Goal: Information Seeking & Learning: Learn about a topic

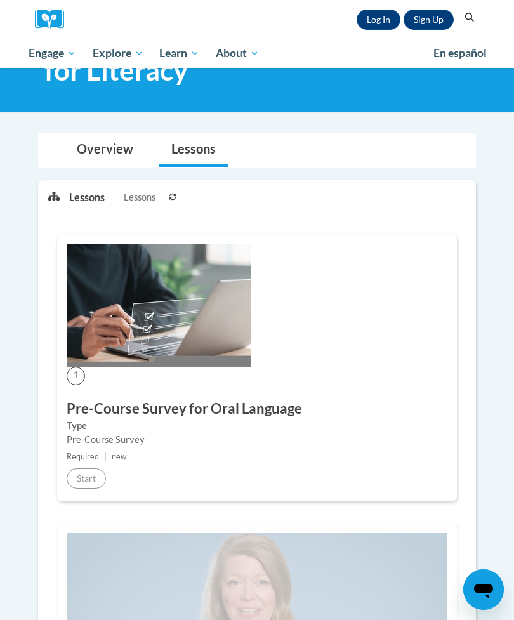
scroll to position [143, 0]
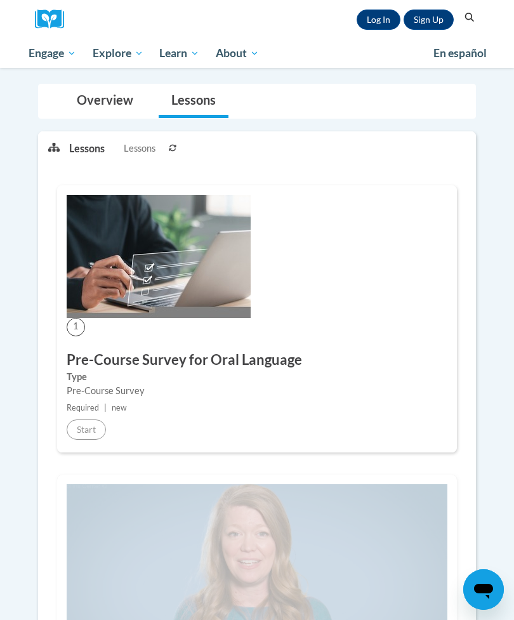
click at [78, 307] on img at bounding box center [159, 256] width 184 height 123
click at [138, 116] on link "Overview" at bounding box center [105, 101] width 82 height 34
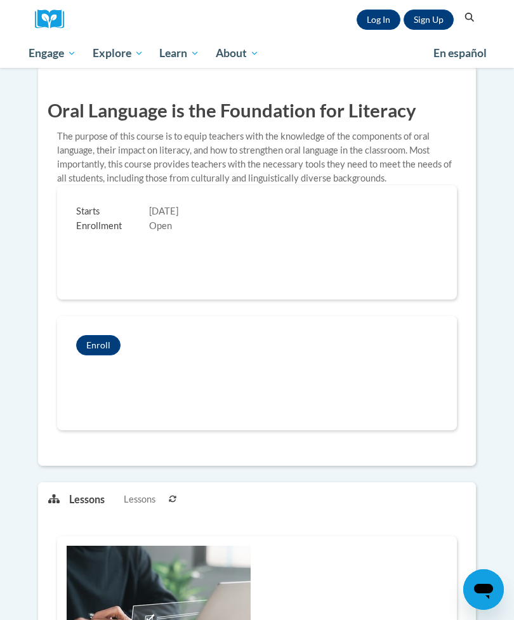
scroll to position [0, 0]
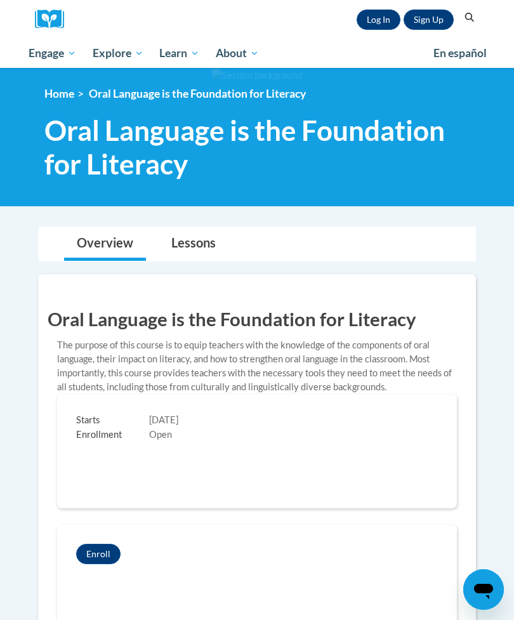
click at [378, 20] on link "Log In" at bounding box center [379, 20] width 44 height 20
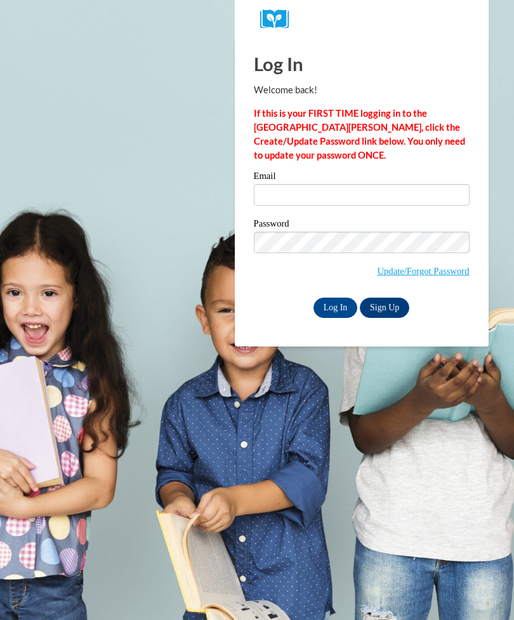
click at [269, 203] on input "Email" at bounding box center [362, 195] width 216 height 22
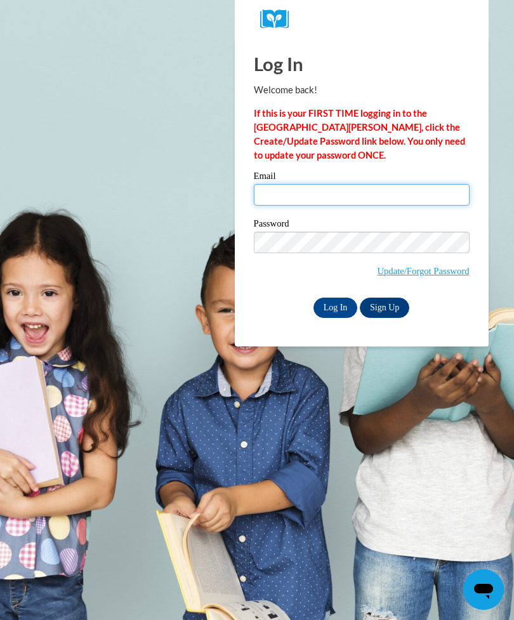
type input "[EMAIL_ADDRESS][PERSON_NAME][DOMAIN_NAME]"
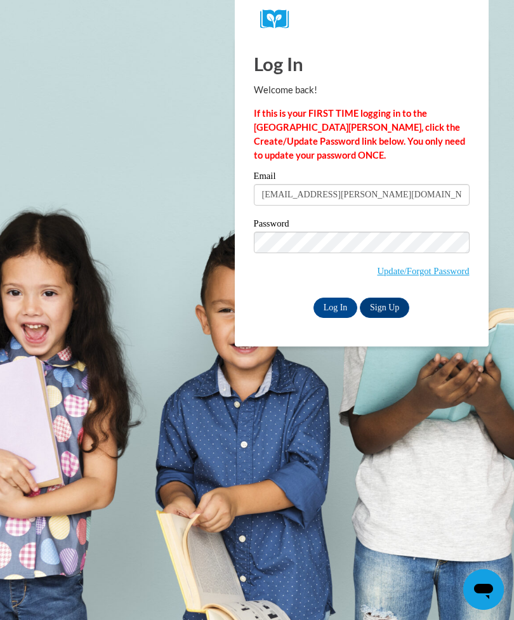
click at [335, 307] on input "Log In" at bounding box center [336, 308] width 44 height 20
click at [331, 311] on input "Log In" at bounding box center [336, 308] width 44 height 20
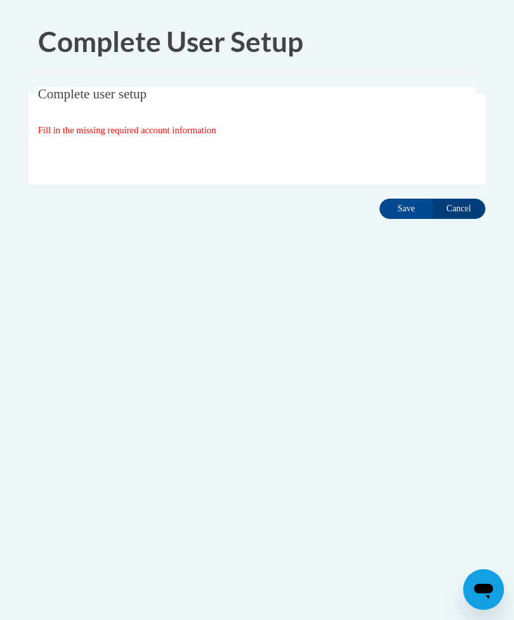
click at [397, 218] on input "Save" at bounding box center [406, 209] width 53 height 20
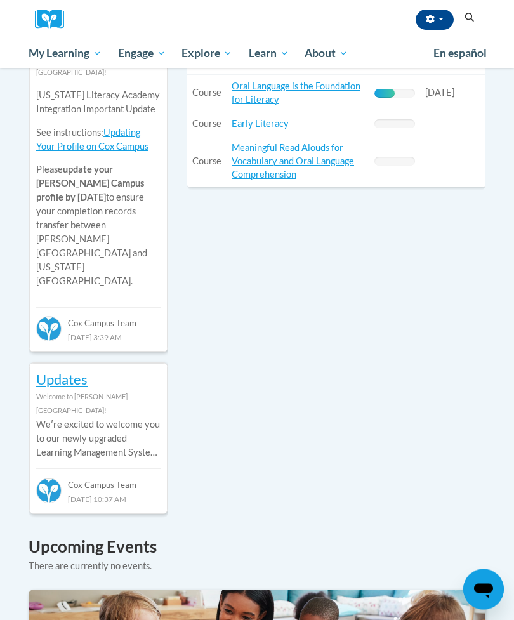
scroll to position [520, 0]
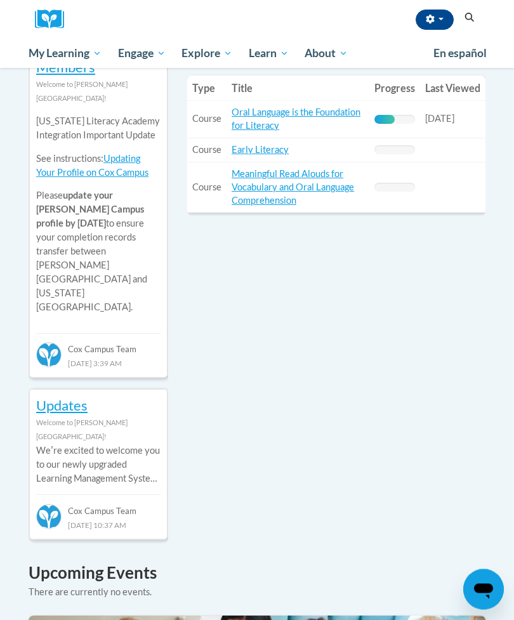
click at [255, 149] on link "Early Literacy" at bounding box center [260, 150] width 57 height 11
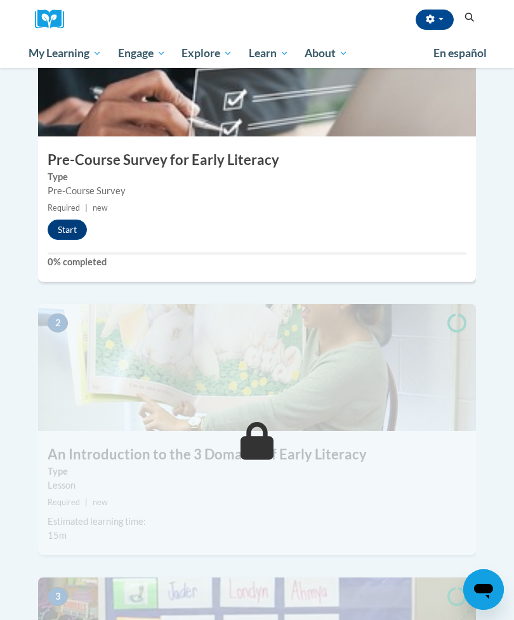
click at [70, 220] on button "Start" at bounding box center [67, 230] width 39 height 20
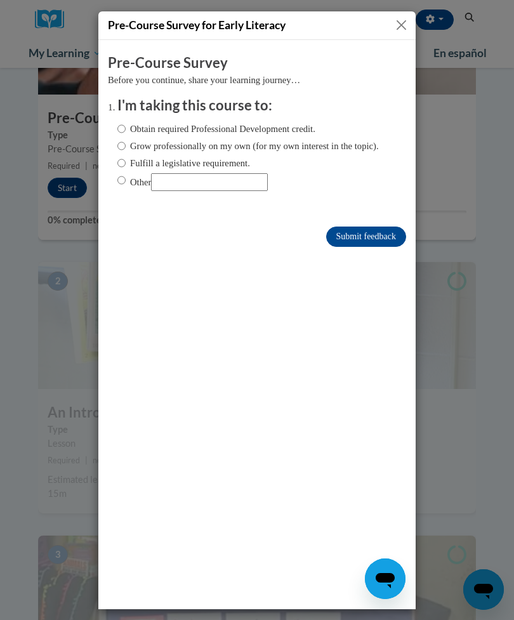
click at [122, 144] on input "Grow professionally on my own (for my own interest in the topic)." at bounding box center [121, 145] width 8 height 14
radio input "true"
click at [353, 243] on input "Submit feedback" at bounding box center [366, 236] width 80 height 20
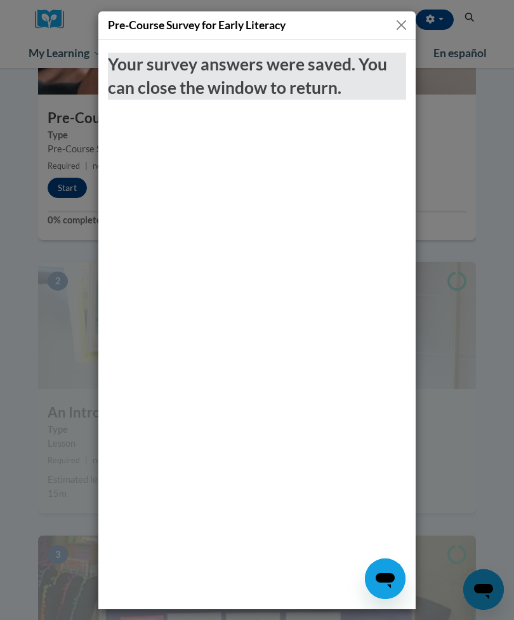
click at [397, 29] on button "Close" at bounding box center [402, 25] width 16 height 16
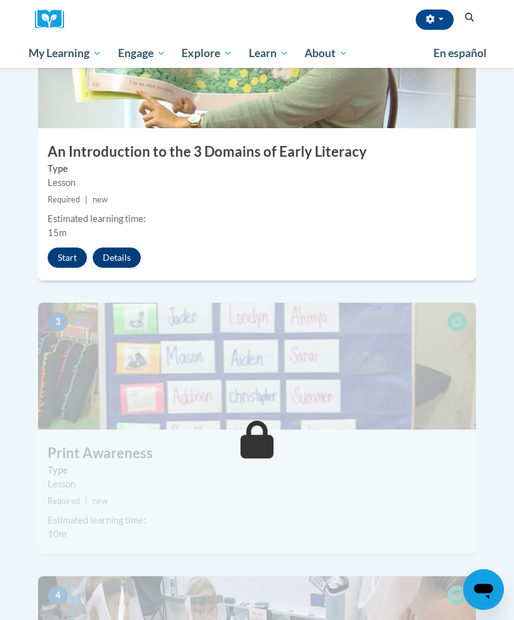
scroll to position [676, 0]
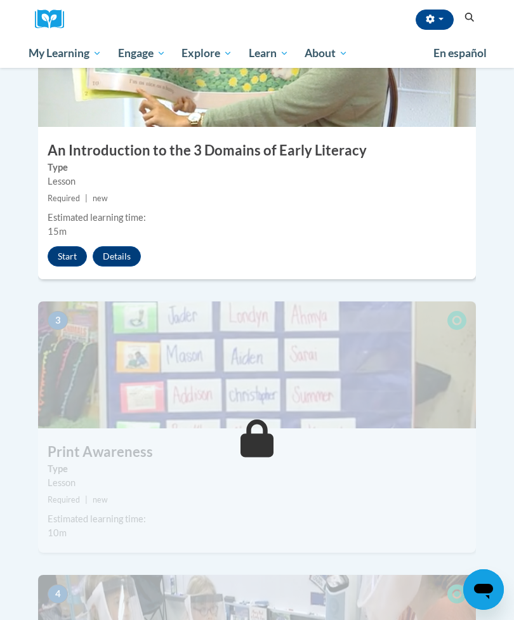
click at [58, 246] on button "Start" at bounding box center [67, 256] width 39 height 20
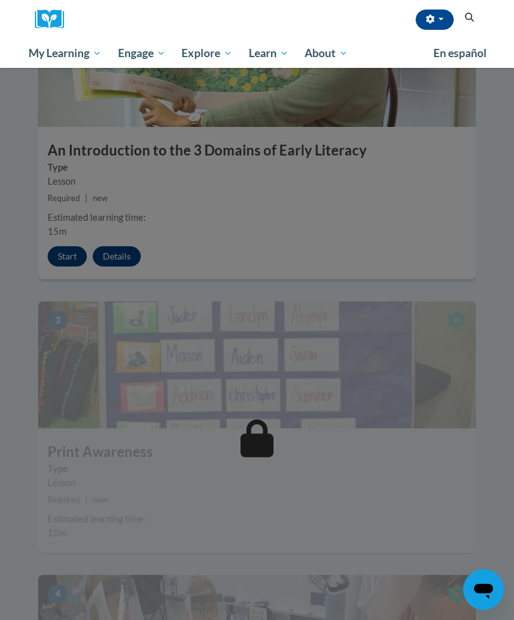
click at [51, 230] on div at bounding box center [257, 310] width 514 height 620
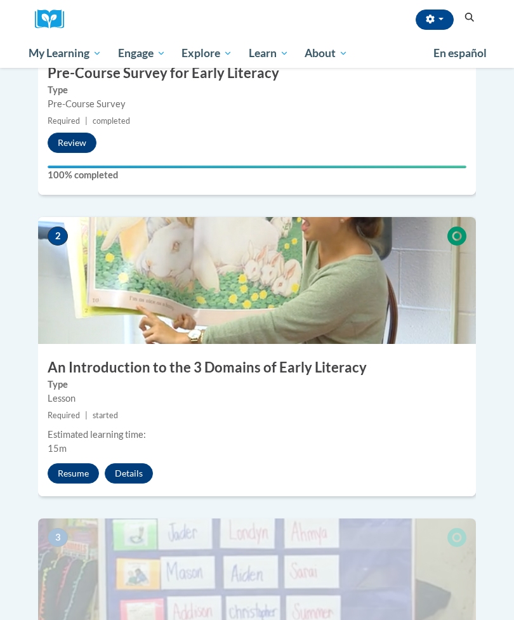
scroll to position [458, 0]
click at [69, 463] on button "Resume" at bounding box center [73, 473] width 51 height 20
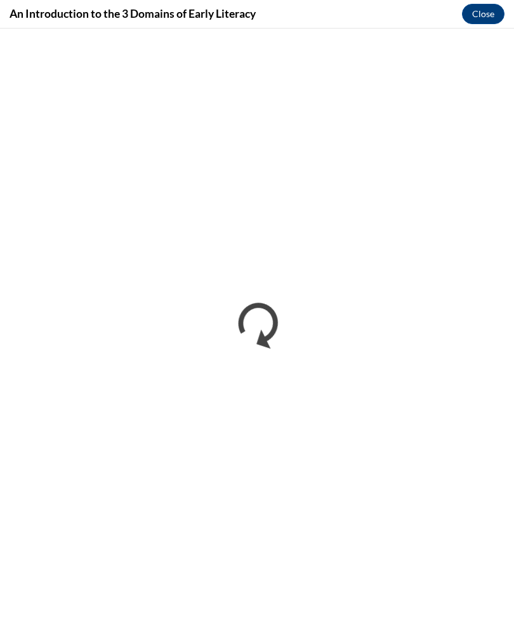
scroll to position [0, 0]
